Goal: Task Accomplishment & Management: Manage account settings

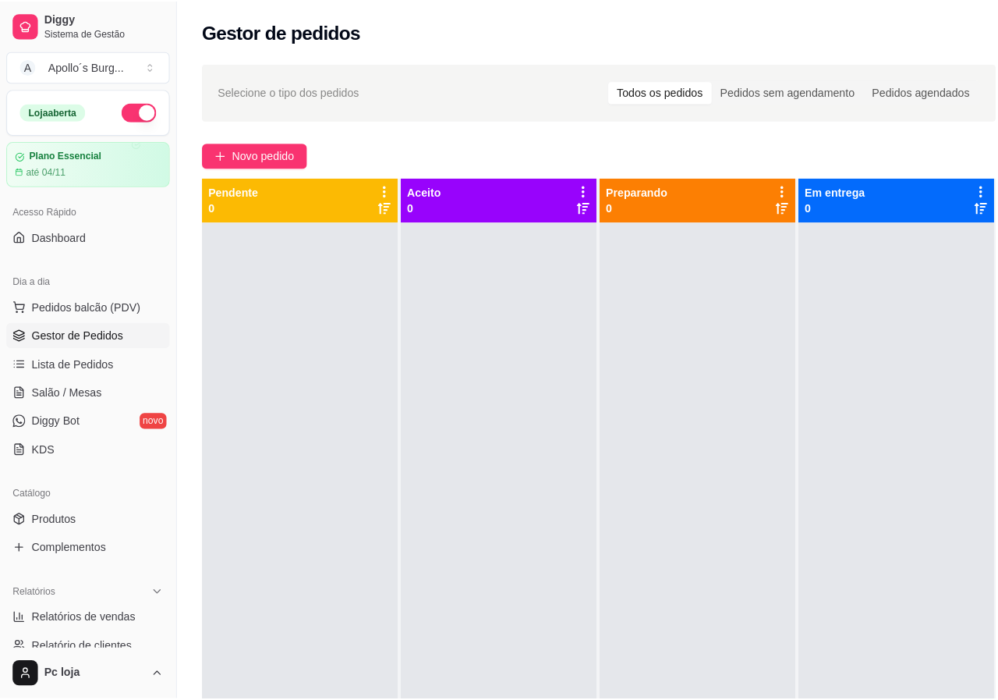
scroll to position [78, 0]
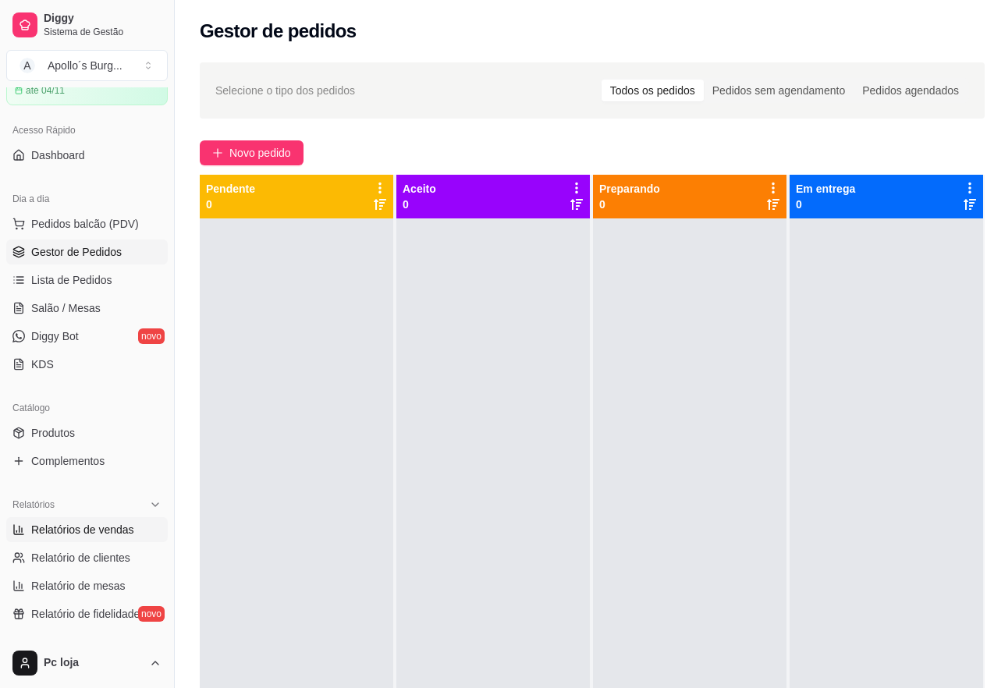
click at [102, 530] on span "Relatórios de vendas" at bounding box center [82, 530] width 103 height 16
select select "ALL"
select select "0"
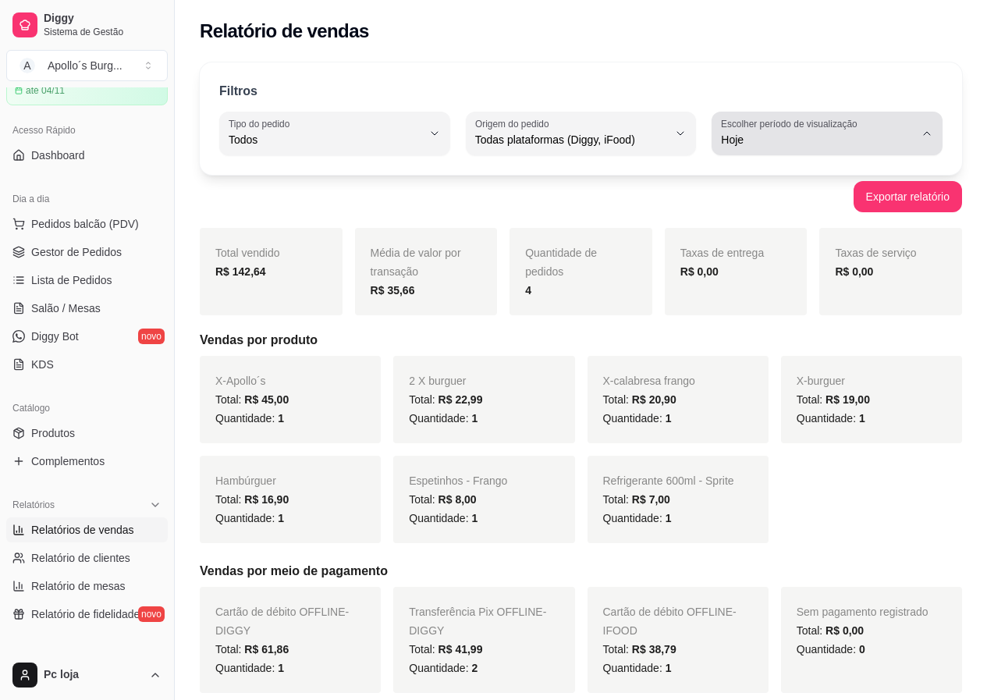
click at [924, 132] on icon "button" at bounding box center [926, 133] width 12 height 12
click at [831, 197] on span "Ontem" at bounding box center [819, 202] width 182 height 15
type input "1"
select select "1"
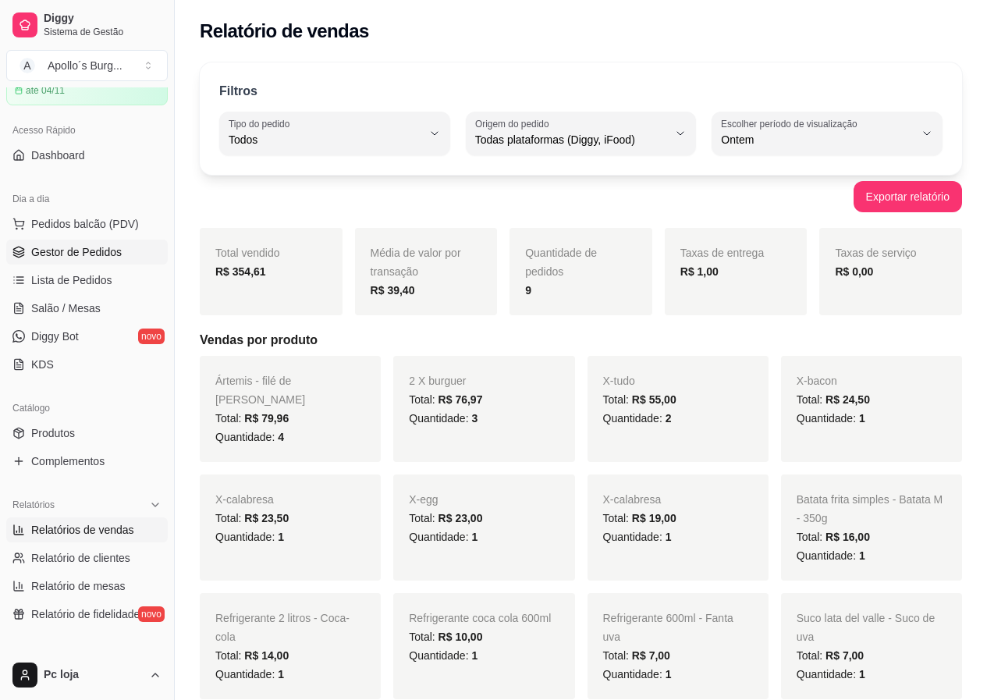
click at [76, 247] on span "Gestor de Pedidos" at bounding box center [76, 252] width 90 height 16
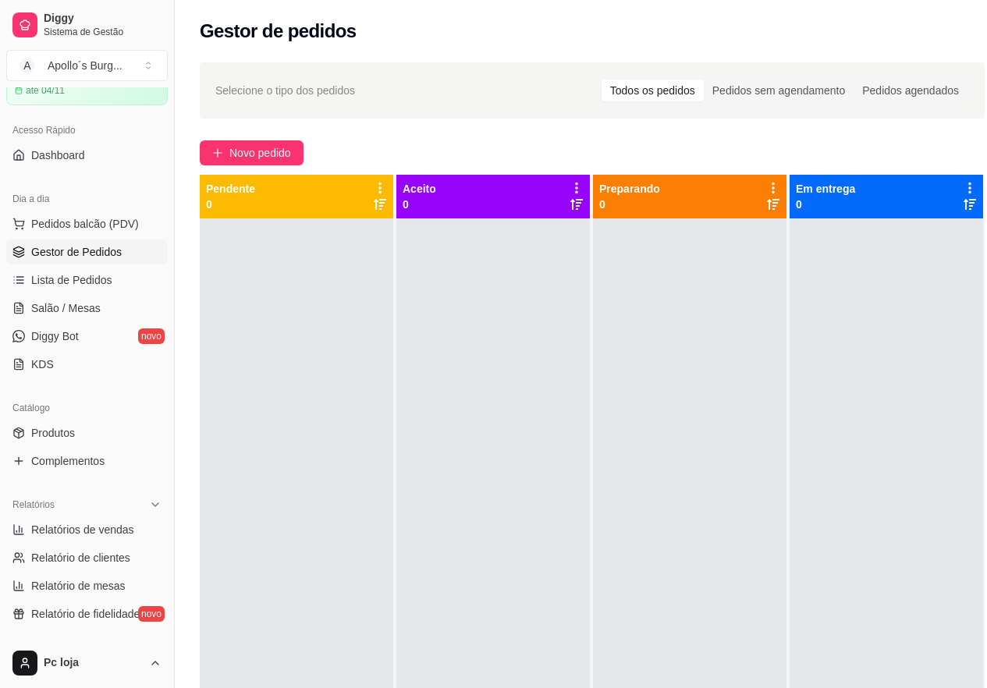
click at [79, 251] on span "Gestor de Pedidos" at bounding box center [76, 252] width 90 height 16
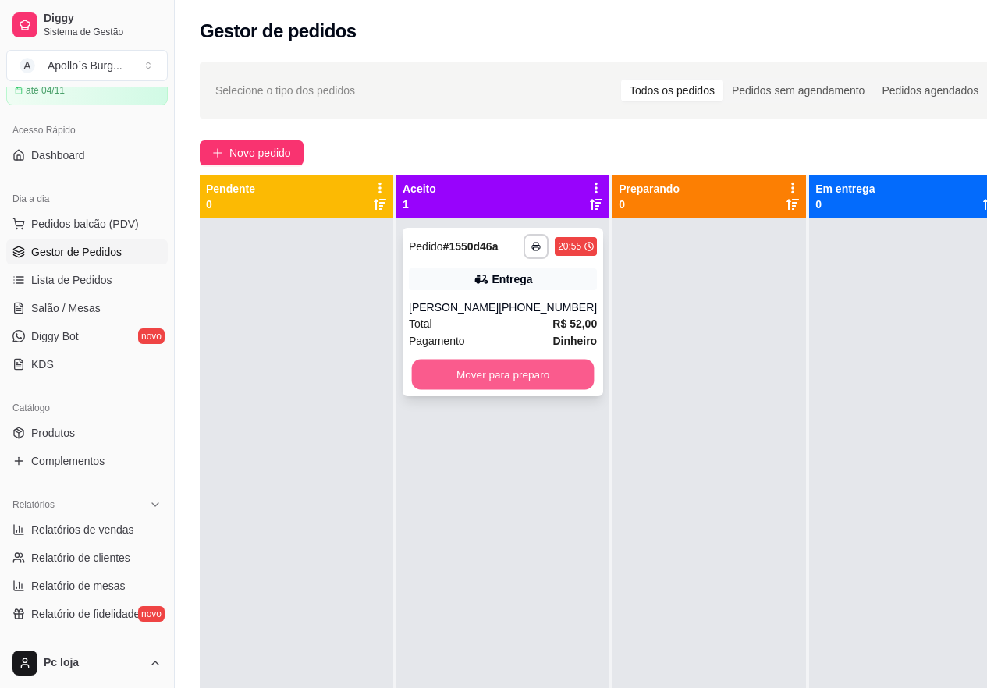
click at [517, 363] on button "Mover para preparo" at bounding box center [503, 375] width 182 height 30
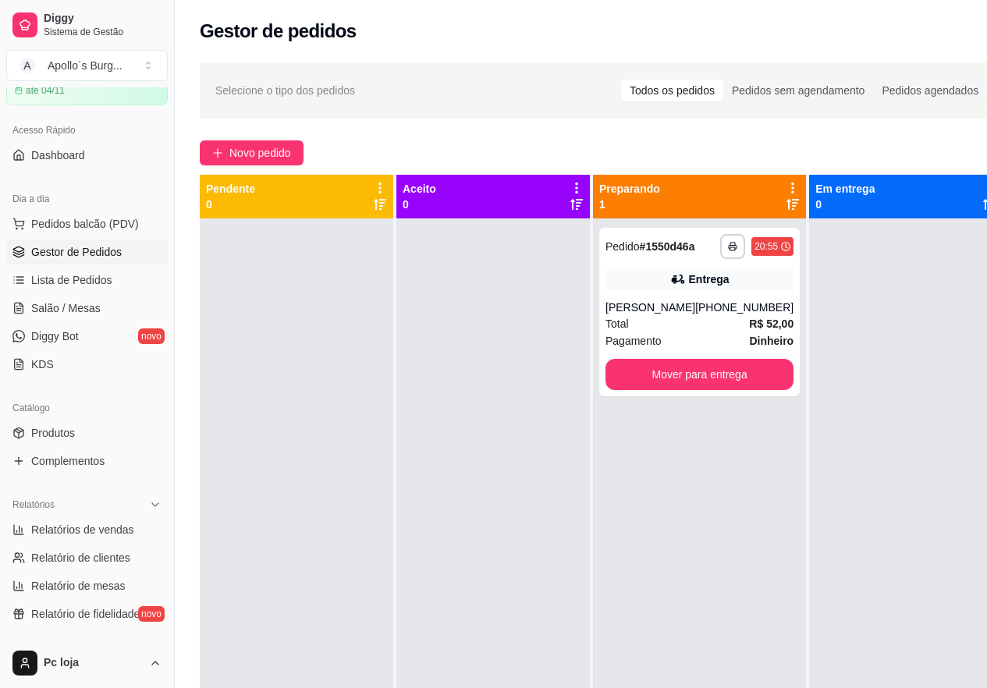
drag, startPoint x: 471, startPoint y: 436, endPoint x: 781, endPoint y: 475, distance: 312.8
click at [471, 437] on div at bounding box center [492, 562] width 193 height 688
click at [745, 377] on button "Mover para entrega" at bounding box center [699, 375] width 182 height 30
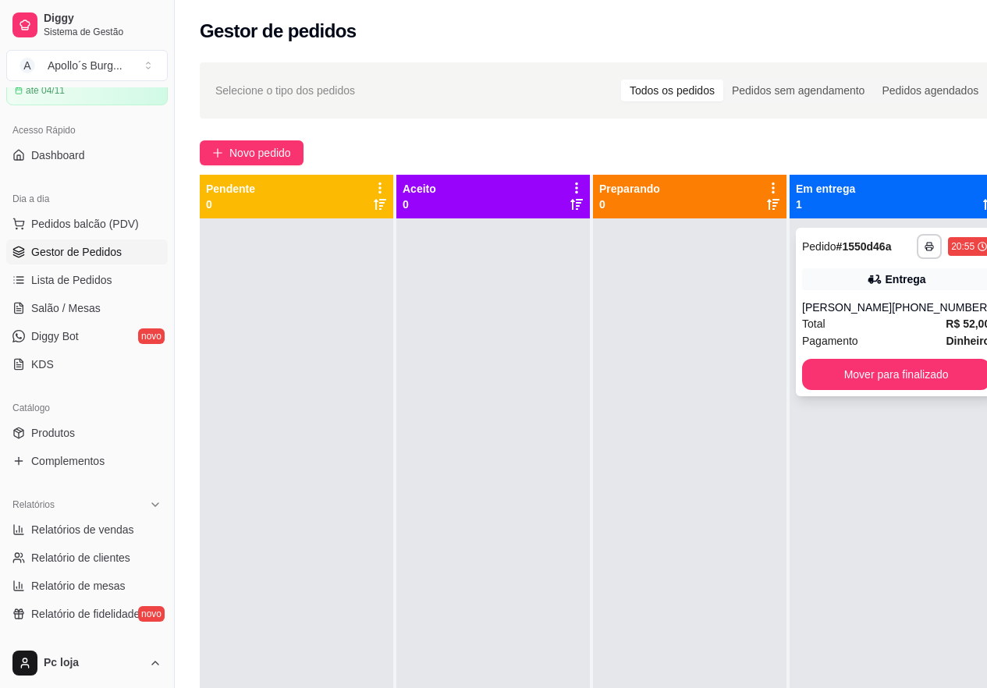
click at [880, 342] on div "Pagamento Dinheiro" at bounding box center [896, 340] width 188 height 17
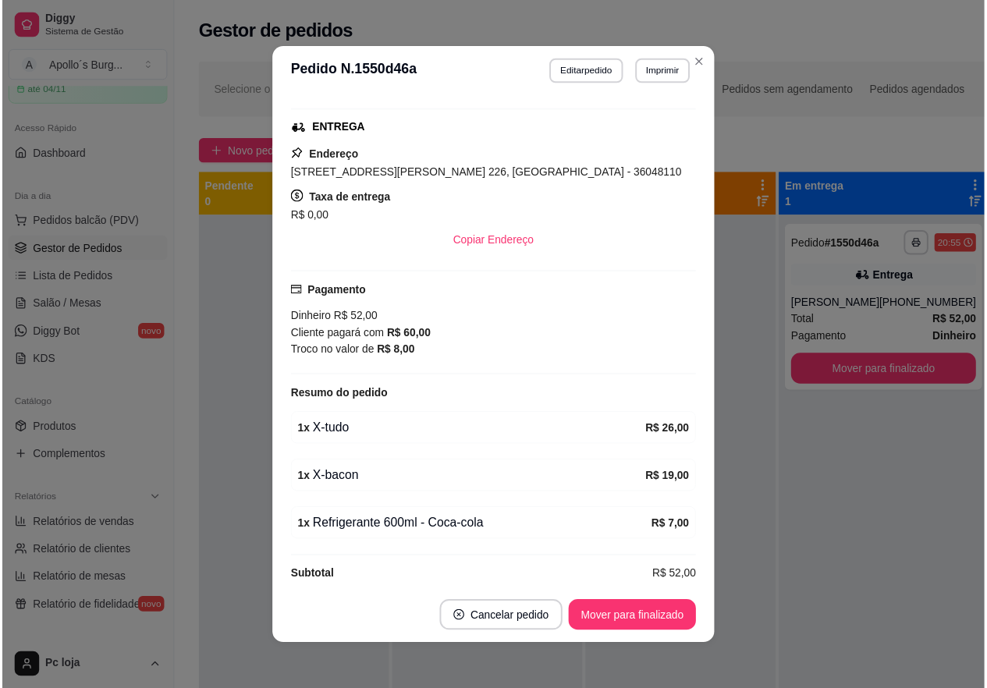
scroll to position [326, 0]
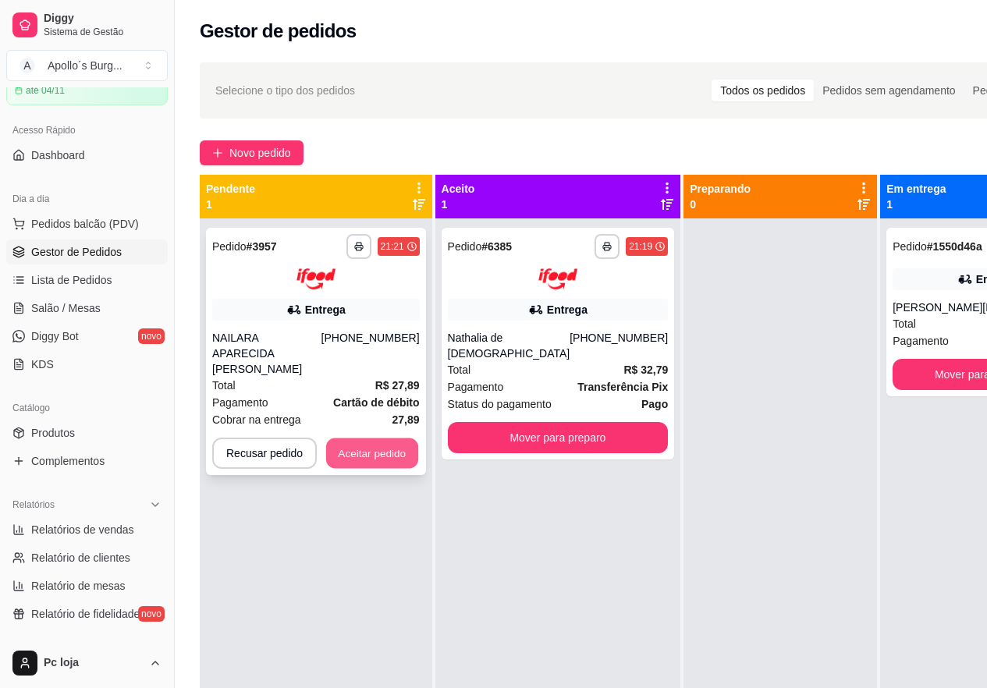
click at [356, 438] on button "Aceitar pedido" at bounding box center [372, 453] width 92 height 30
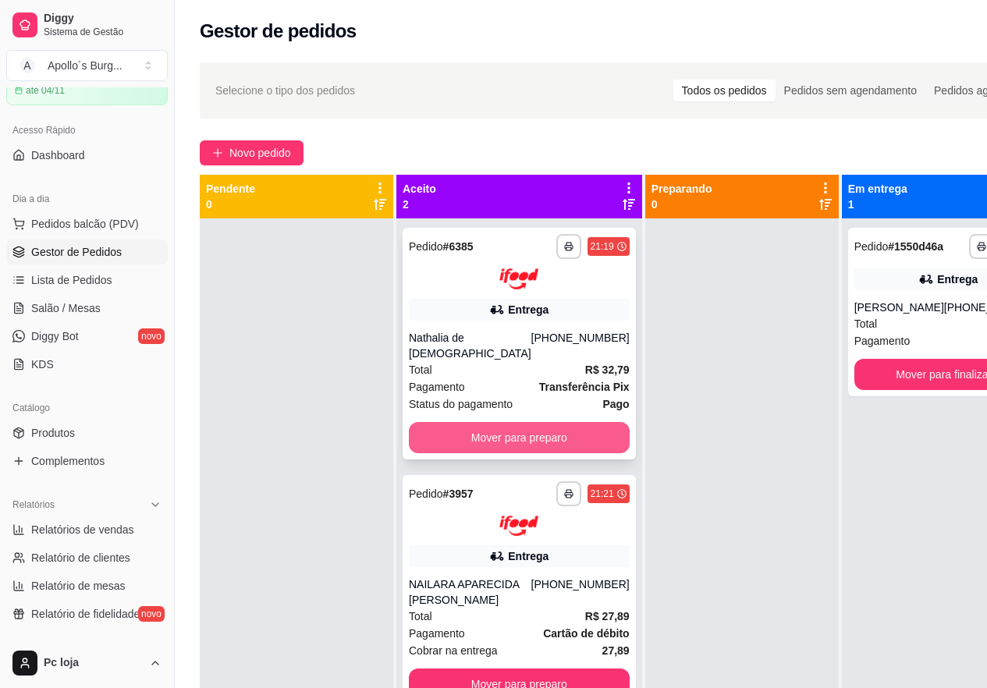
click at [490, 431] on button "Mover para preparo" at bounding box center [519, 437] width 221 height 31
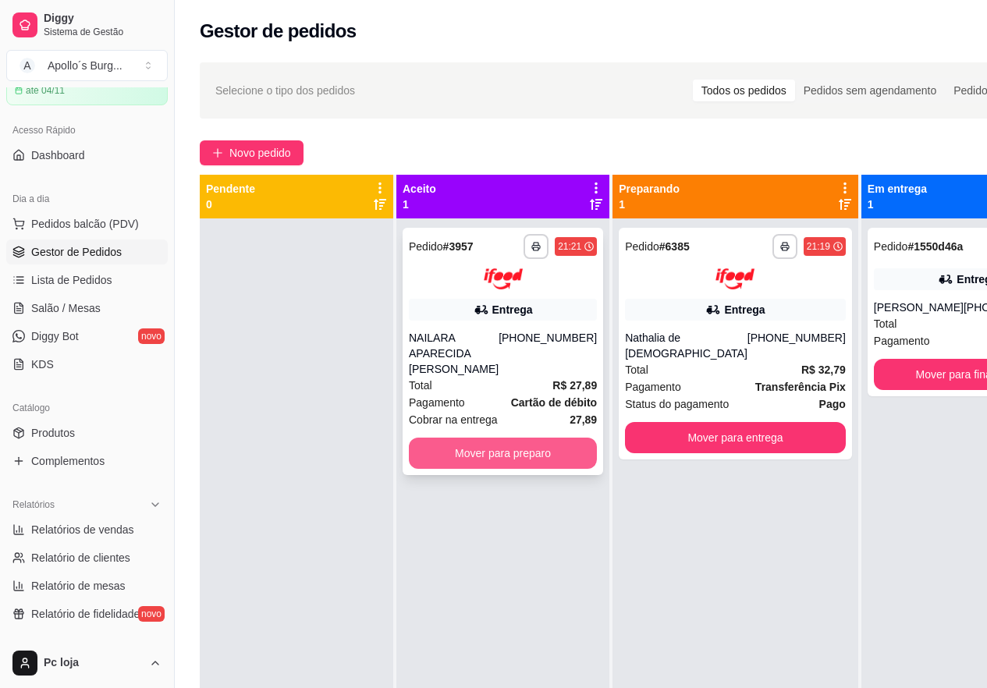
click at [534, 469] on button "Mover para preparo" at bounding box center [503, 453] width 188 height 31
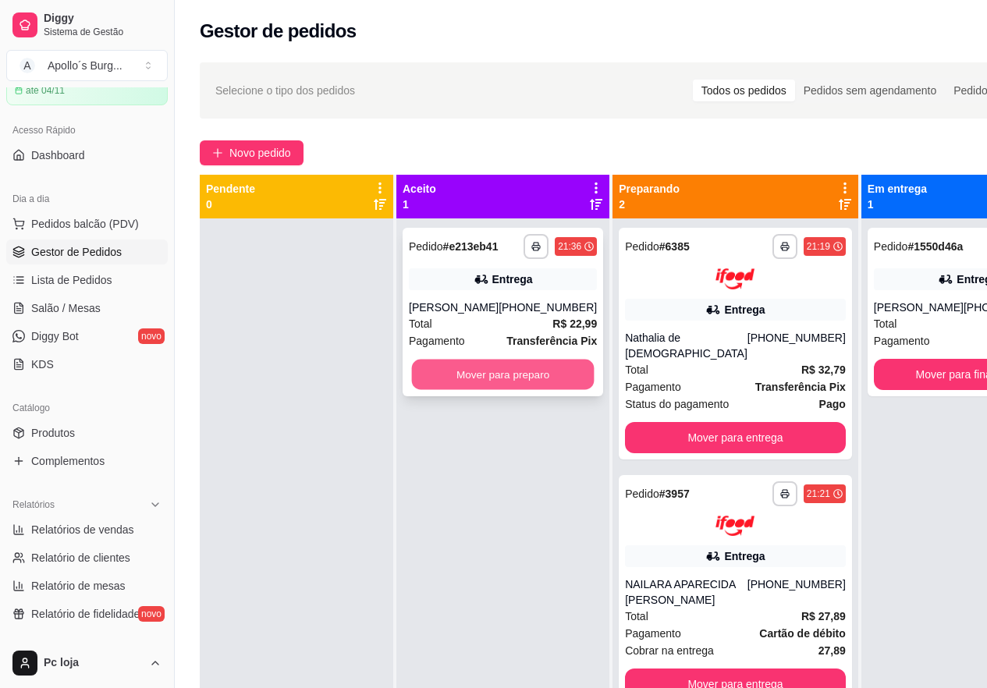
click at [533, 379] on button "Mover para preparo" at bounding box center [503, 375] width 182 height 30
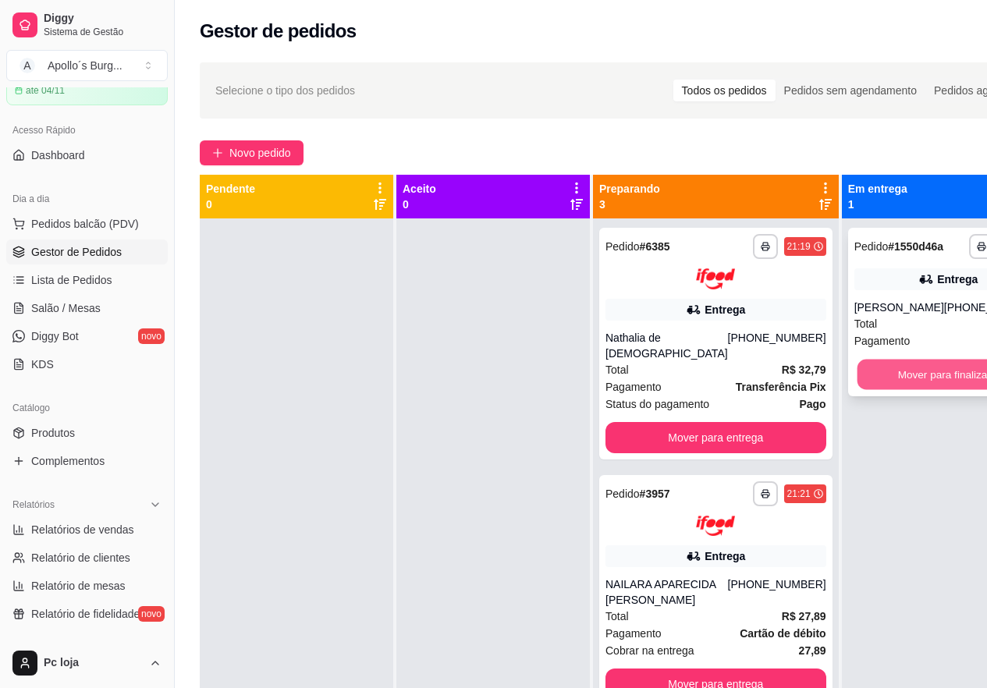
click at [930, 374] on button "Mover para finalizado" at bounding box center [947, 375] width 182 height 30
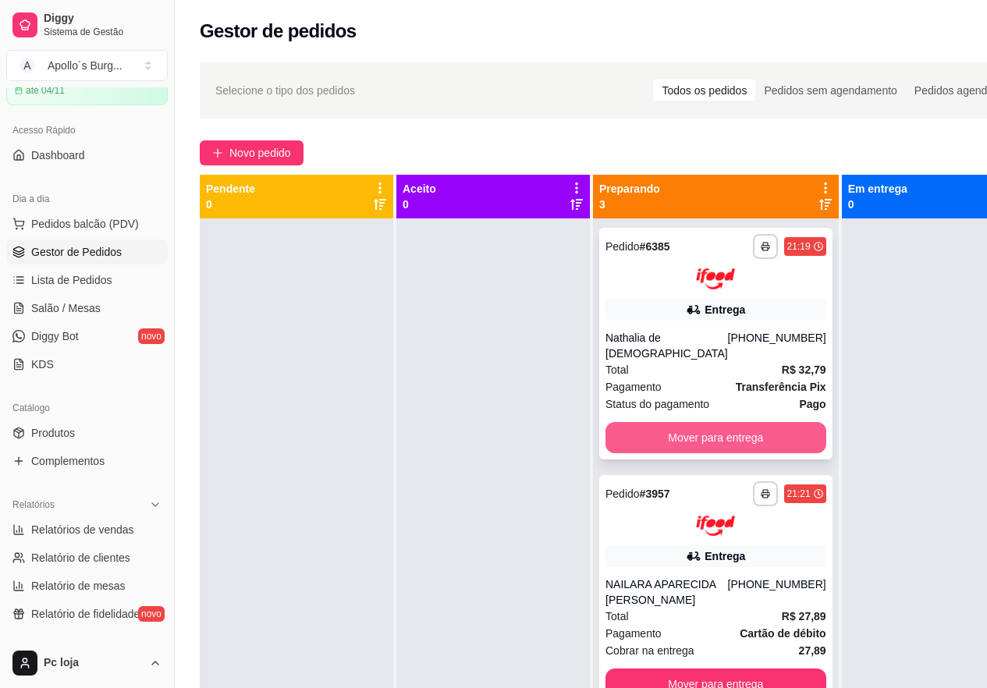
click at [682, 436] on button "Mover para entrega" at bounding box center [715, 437] width 221 height 31
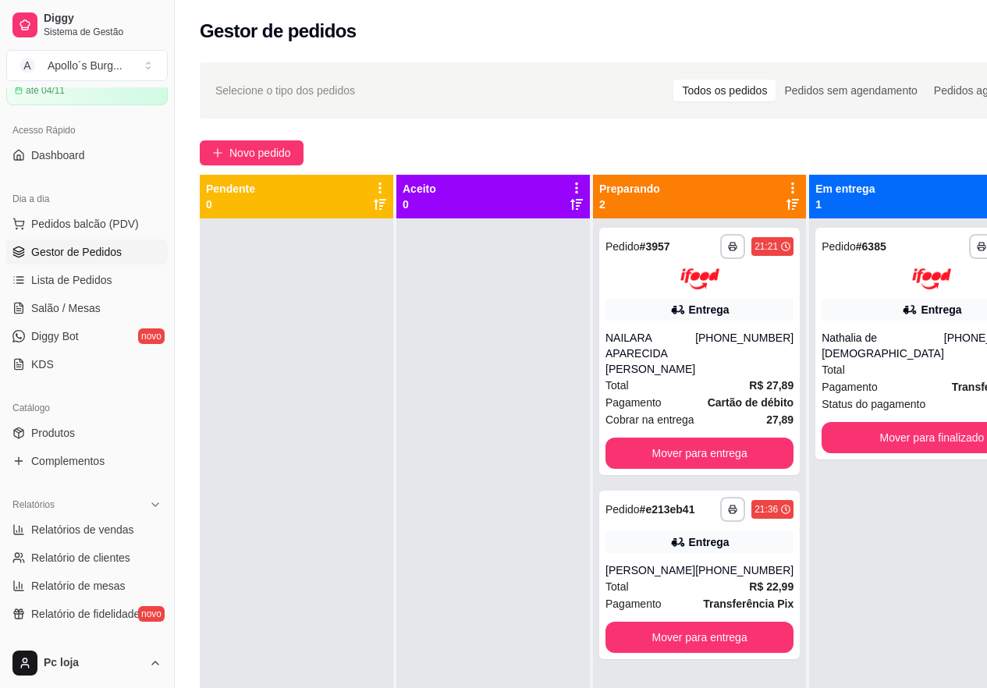
click at [682, 428] on span "Cobrar na entrega" at bounding box center [649, 419] width 89 height 17
click at [827, 280] on div at bounding box center [931, 278] width 221 height 21
click at [753, 468] on button "Mover para entrega" at bounding box center [699, 453] width 188 height 31
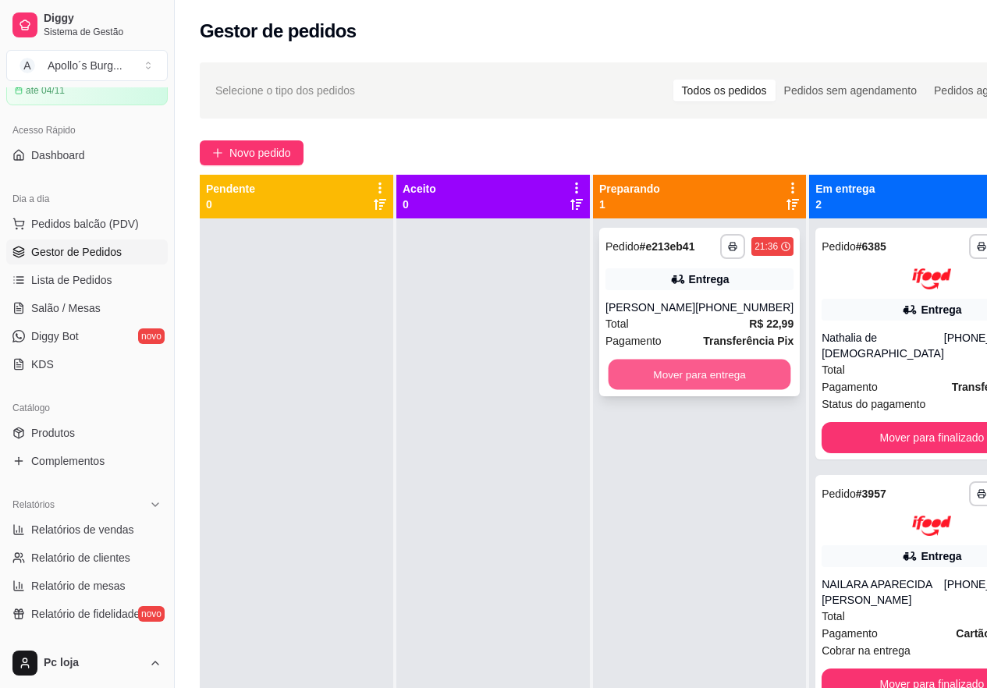
click at [693, 378] on button "Mover para entrega" at bounding box center [699, 375] width 182 height 30
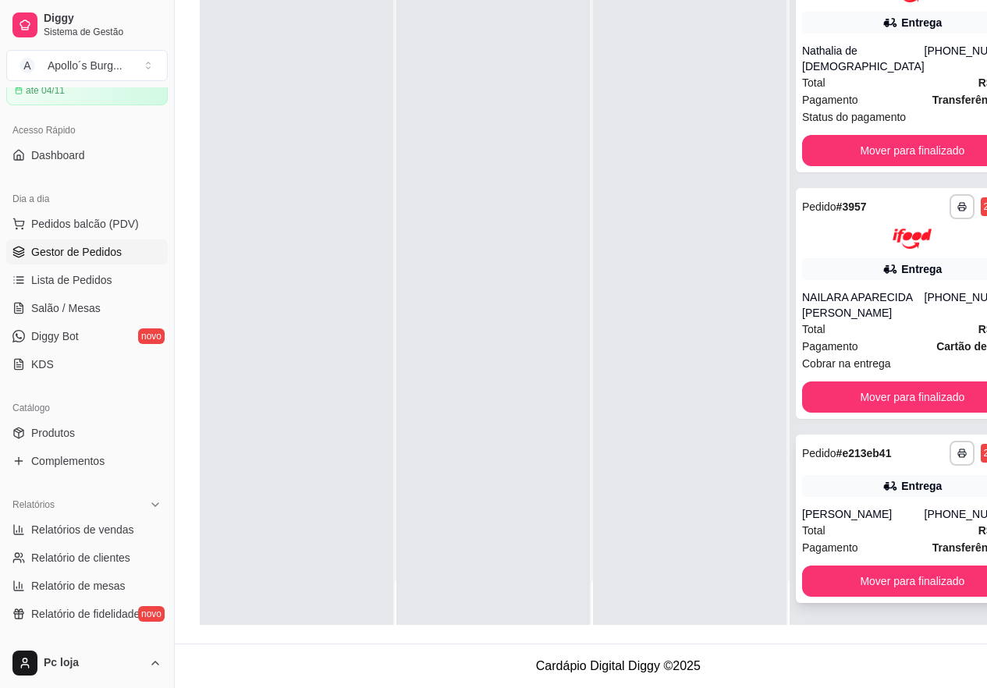
scroll to position [250, 0]
click at [924, 289] on div "[PHONE_NUMBER]" at bounding box center [973, 304] width 98 height 31
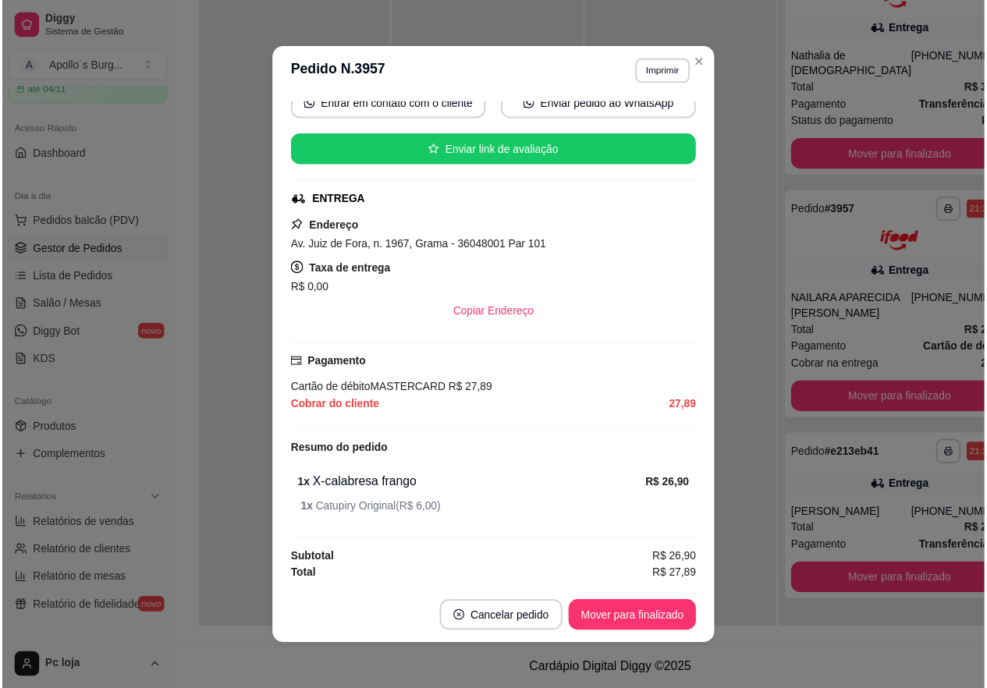
scroll to position [3, 0]
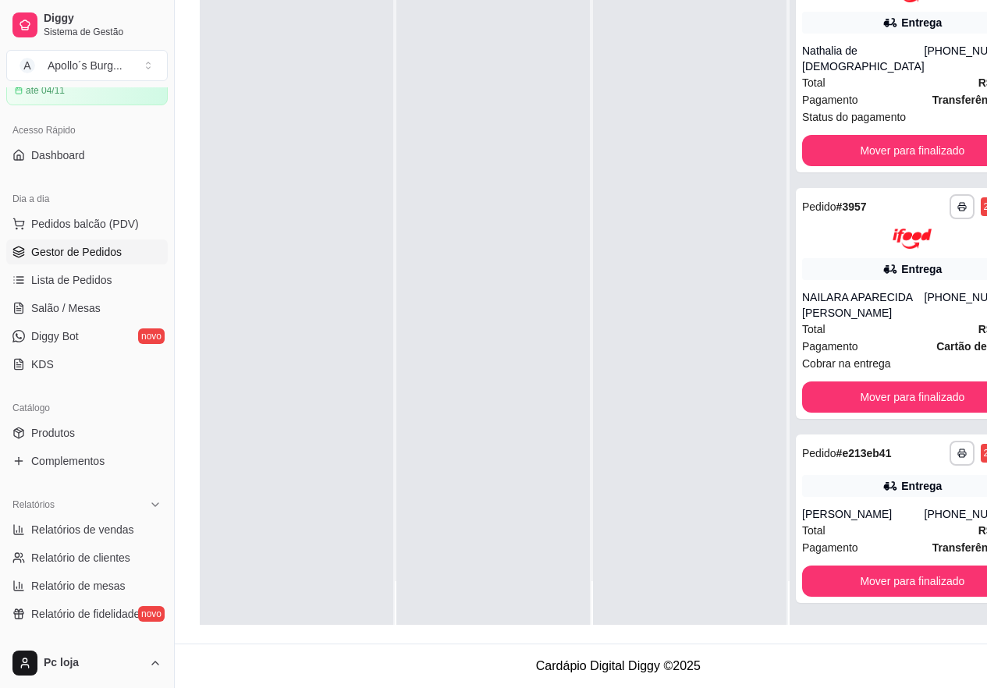
click at [503, 214] on div at bounding box center [492, 281] width 193 height 688
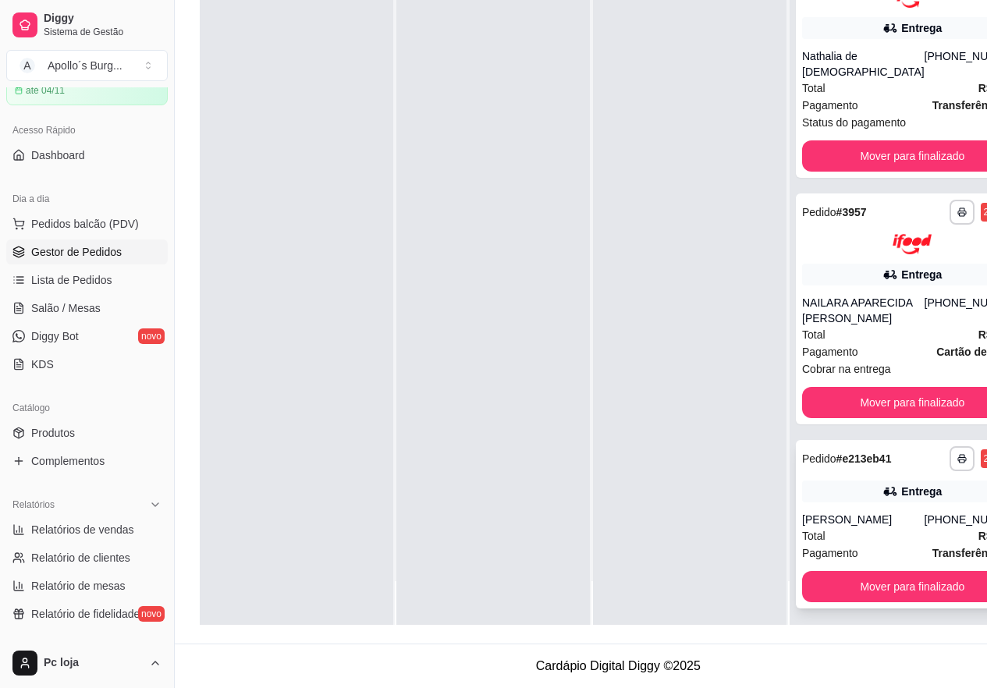
click at [855, 562] on span "Pagamento" at bounding box center [830, 552] width 56 height 17
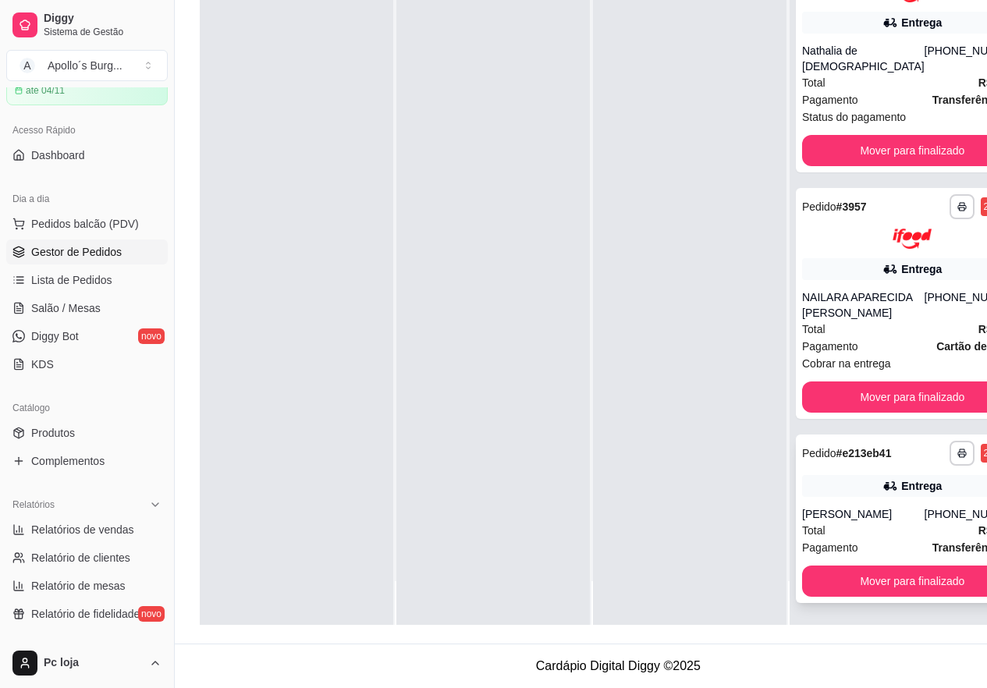
click at [978, 537] on strong "R$ 22,99" at bounding box center [1000, 530] width 44 height 12
click at [924, 593] on button "Mover para finalizado" at bounding box center [912, 581] width 214 height 30
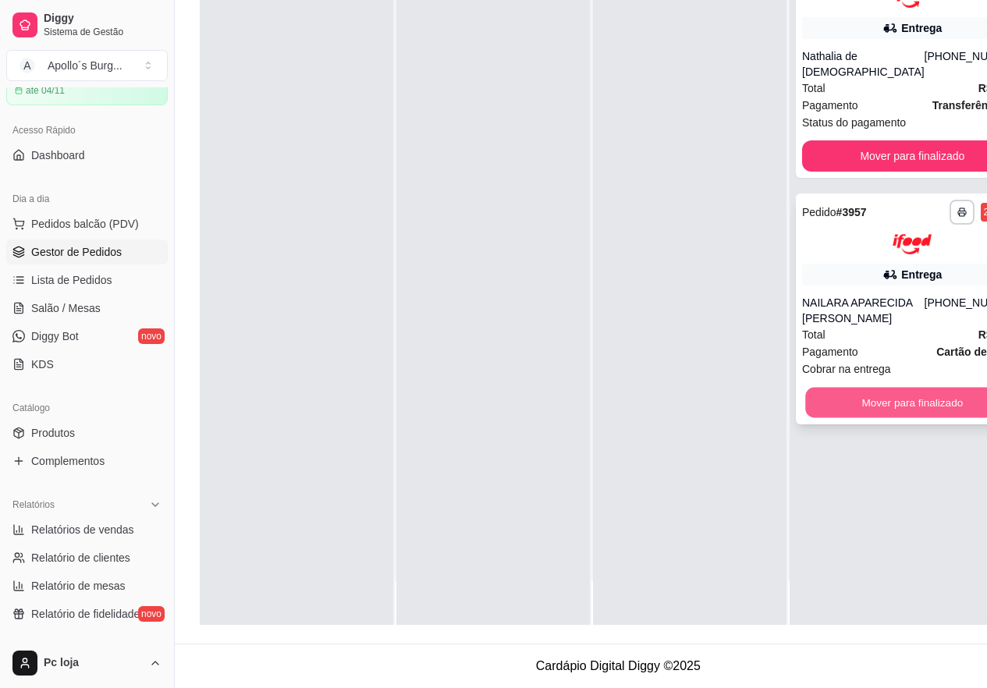
click at [927, 418] on button "Mover para finalizado" at bounding box center [912, 403] width 214 height 30
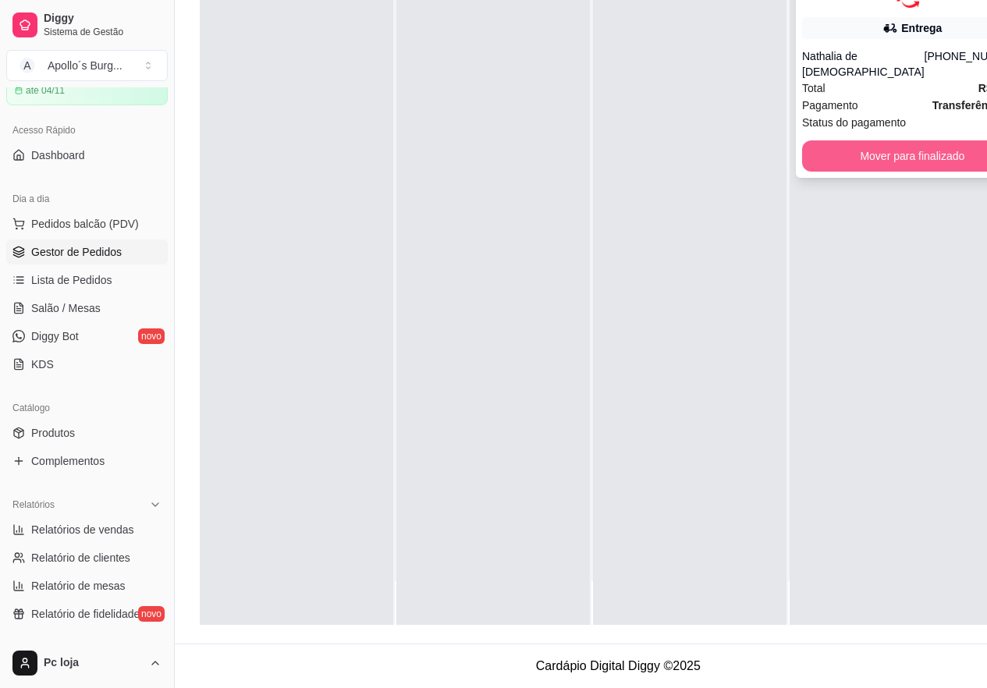
click at [908, 143] on button "Mover para finalizado" at bounding box center [912, 155] width 221 height 31
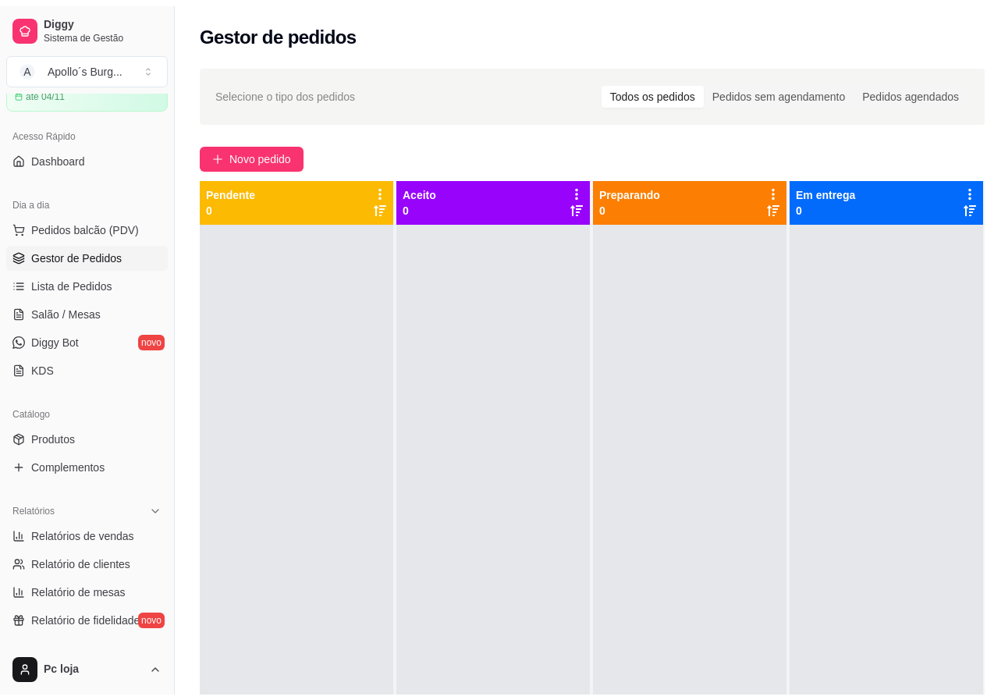
scroll to position [44, 0]
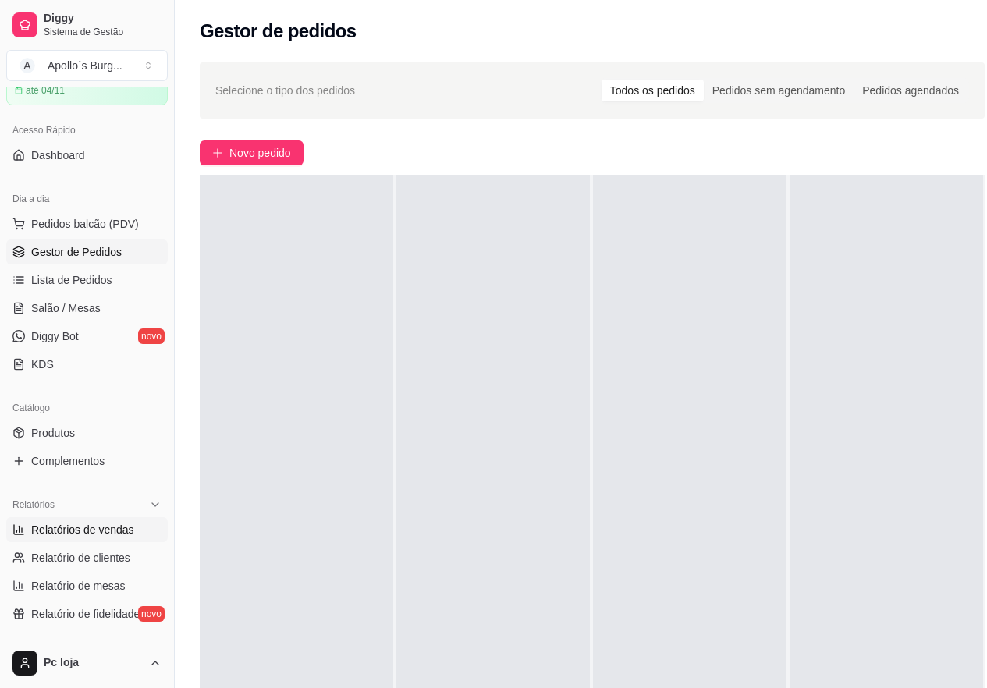
click at [83, 525] on span "Relatórios de vendas" at bounding box center [82, 530] width 103 height 16
select select "ALL"
select select "0"
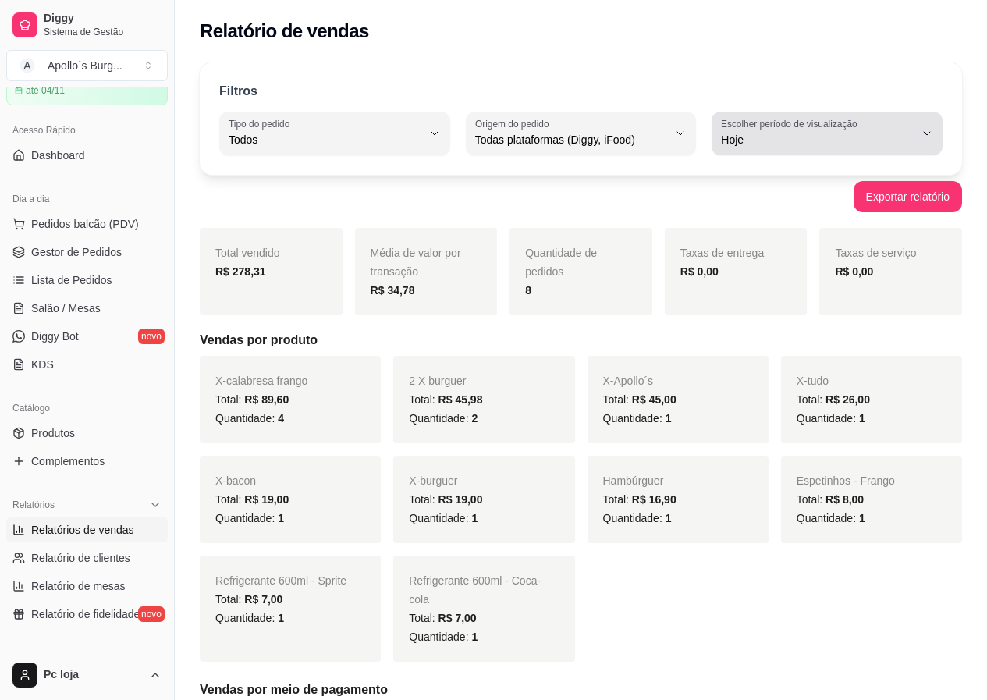
click at [923, 136] on icon "button" at bounding box center [926, 133] width 12 height 12
click at [863, 204] on span "Ontem" at bounding box center [819, 202] width 182 height 15
type input "1"
select select "1"
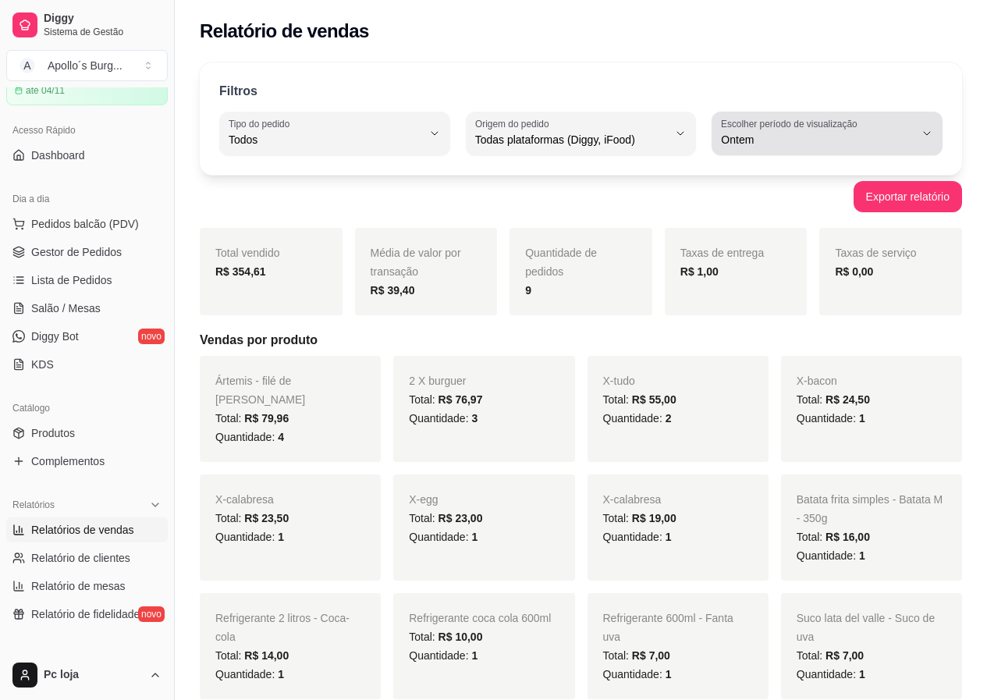
click at [932, 135] on icon "button" at bounding box center [926, 133] width 12 height 12
click at [880, 176] on span "Hoje" at bounding box center [819, 176] width 182 height 15
type input "0"
select select "0"
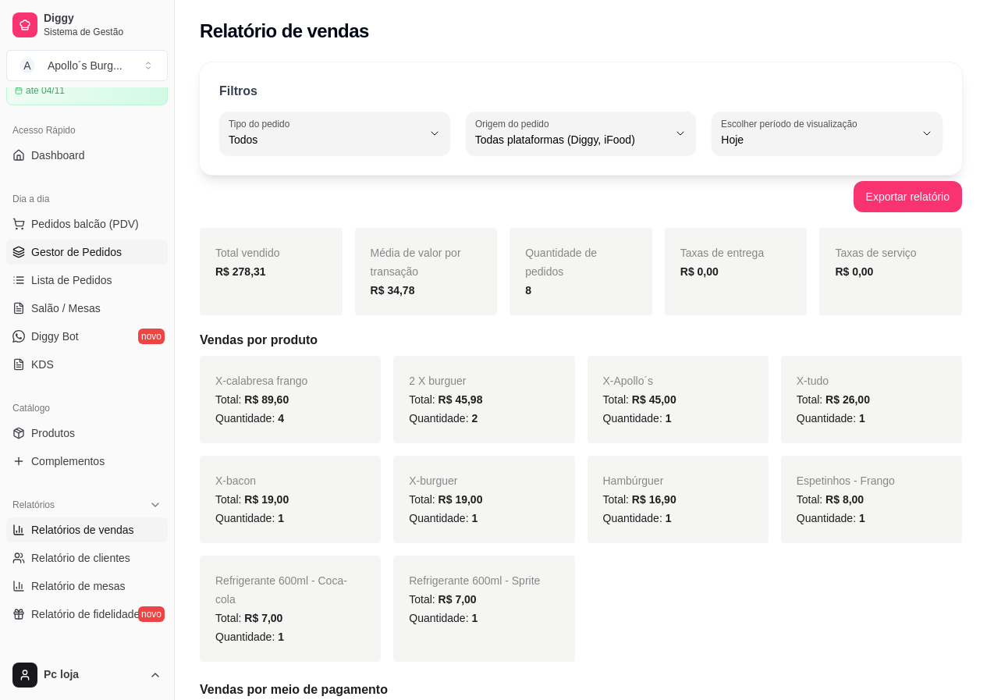
click at [96, 255] on span "Gestor de Pedidos" at bounding box center [76, 252] width 90 height 16
